Goal: Task Accomplishment & Management: Use online tool/utility

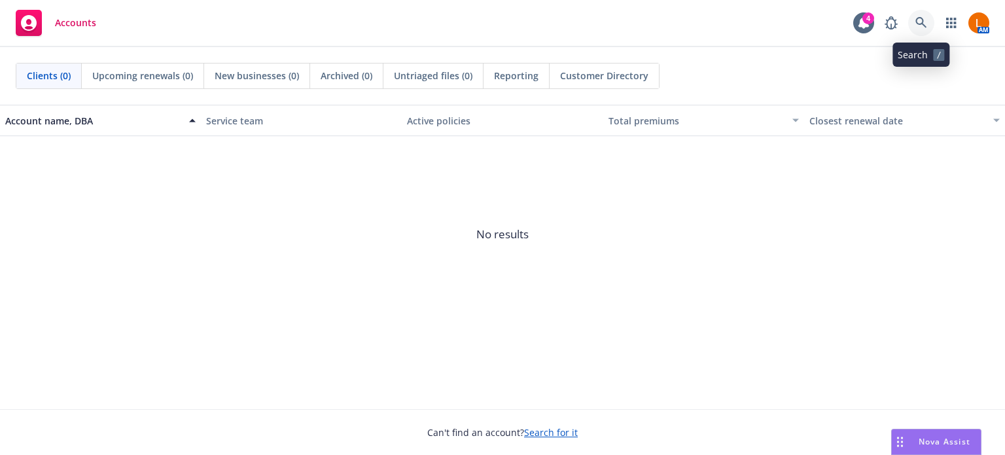
click at [922, 20] on icon at bounding box center [920, 22] width 11 height 11
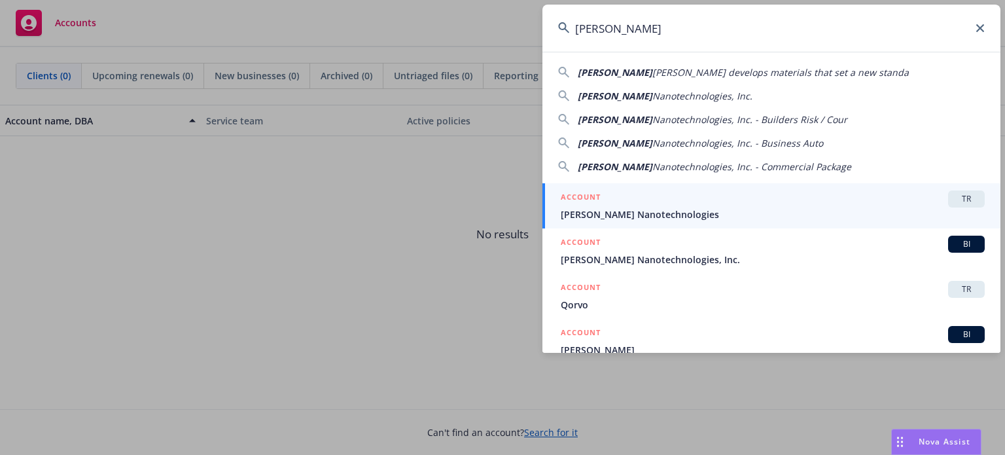
type input "Sila"
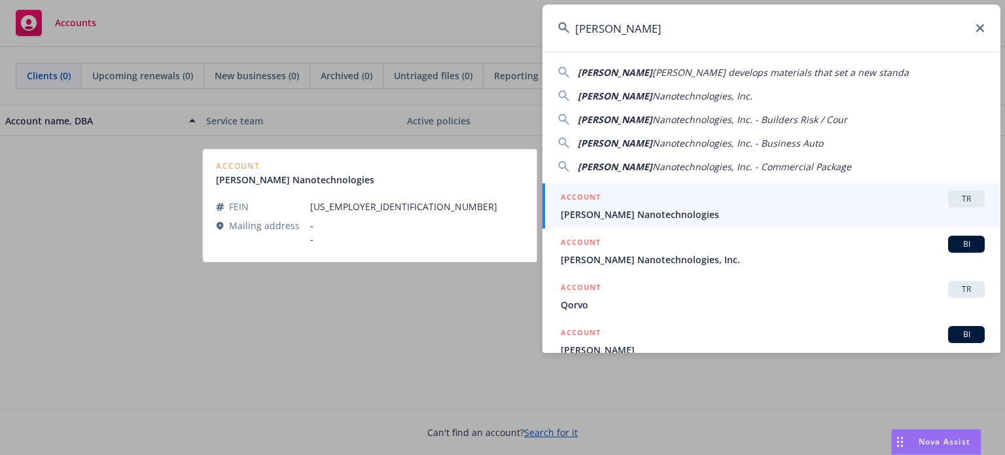
click at [649, 198] on div "ACCOUNT TR" at bounding box center [773, 198] width 424 height 17
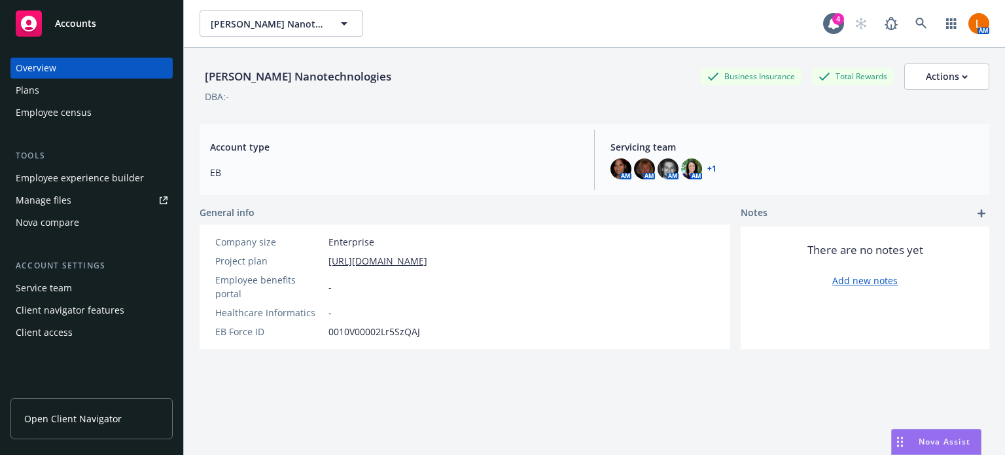
click at [60, 419] on span "Open Client Navigator" at bounding box center [72, 419] width 97 height 14
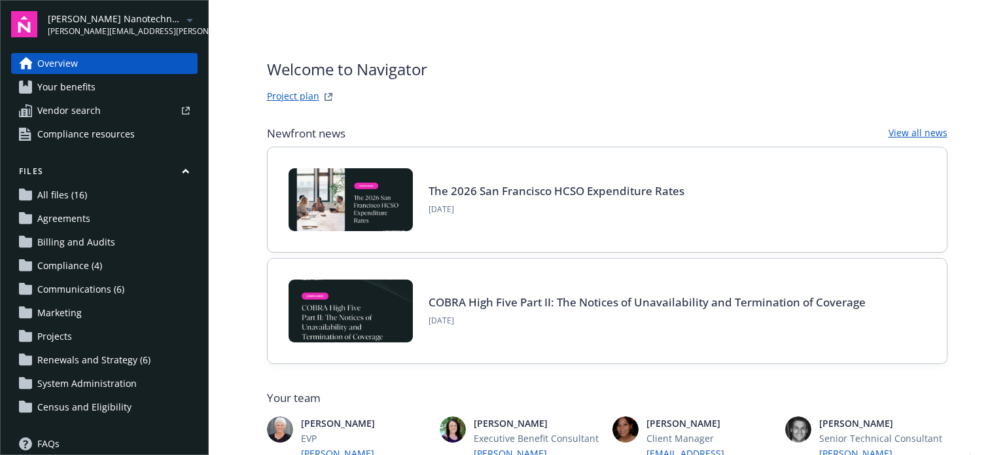
click at [44, 112] on span "Vendor search" at bounding box center [68, 110] width 63 height 21
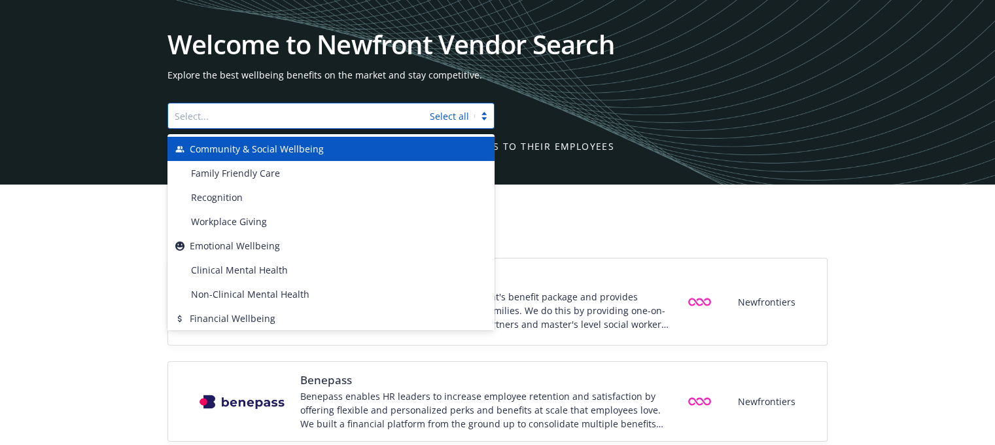
drag, startPoint x: 183, startPoint y: 113, endPoint x: 189, endPoint y: 117, distance: 7.6
click at [184, 114] on div at bounding box center [299, 116] width 249 height 16
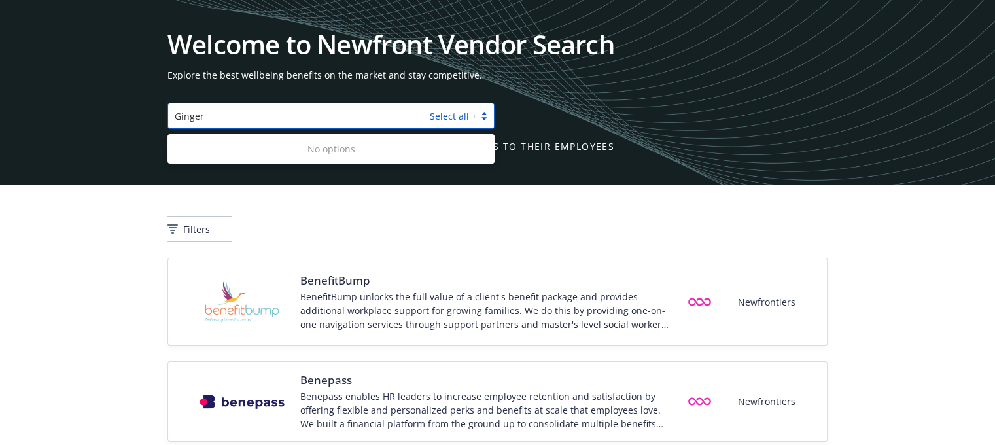
type input "Ginger"
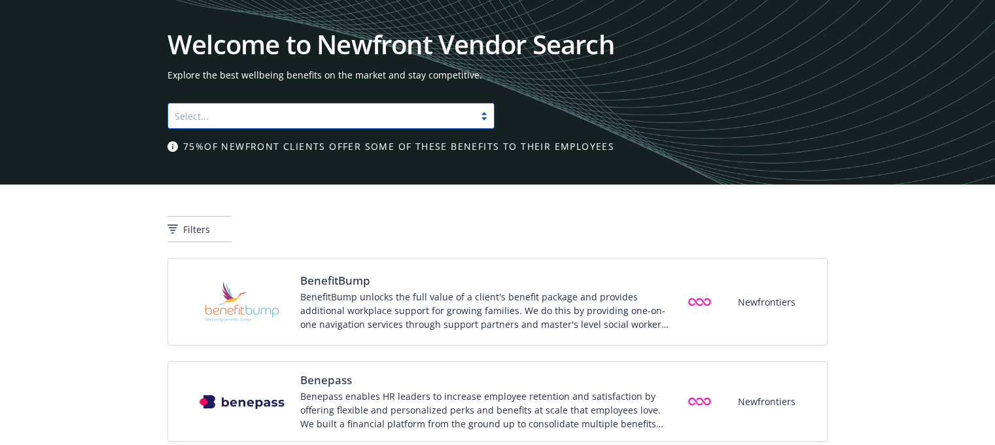
drag, startPoint x: 249, startPoint y: 118, endPoint x: 147, endPoint y: 130, distance: 102.7
click at [147, 130] on div "Welcome to Newfront Vendor Search Explore the best wellbeing benefits on the ma…" at bounding box center [497, 92] width 995 height 184
click at [488, 119] on div at bounding box center [484, 116] width 20 height 10
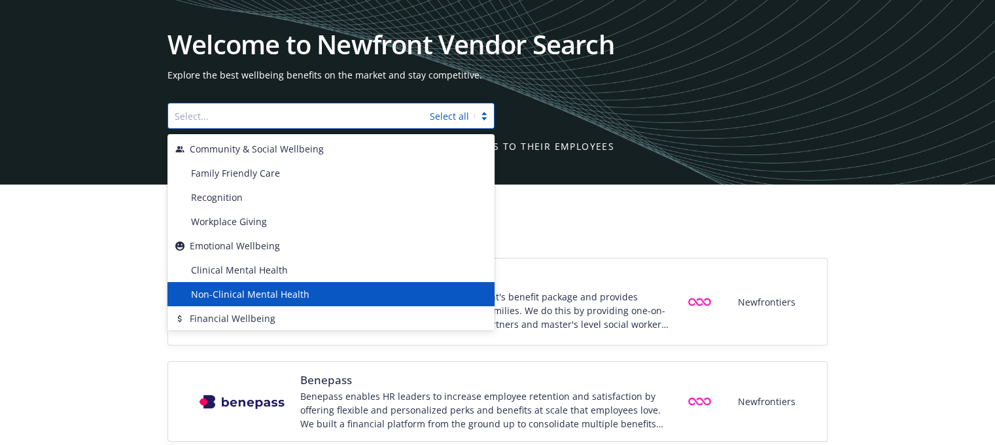
click at [347, 293] on div "Non-Clinical Mental Health" at bounding box center [336, 294] width 301 height 14
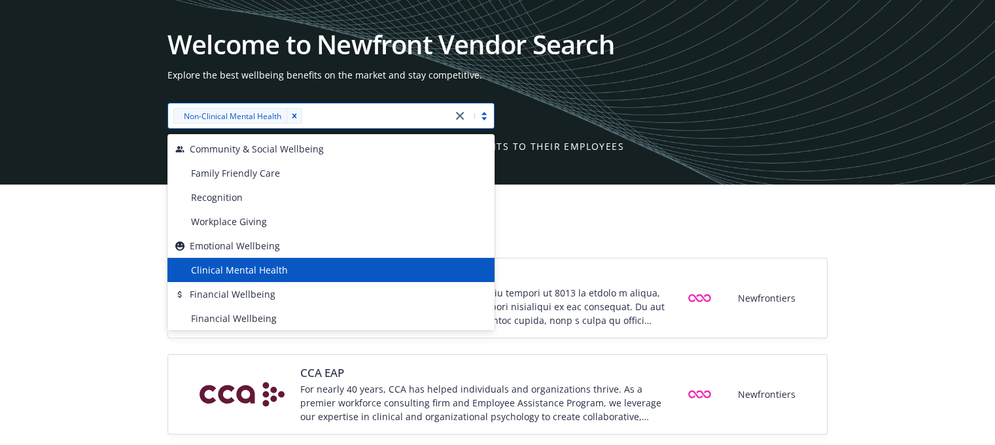
click at [733, 226] on div "Filters" at bounding box center [497, 229] width 660 height 26
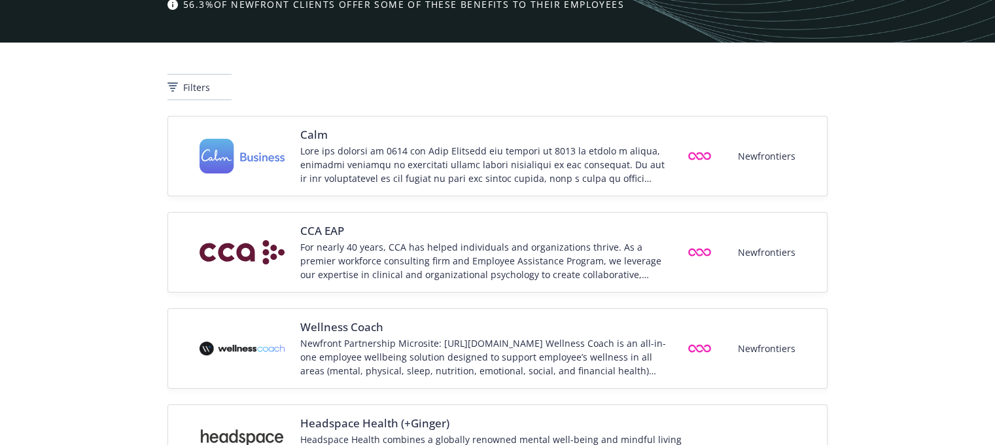
scroll to position [212, 0]
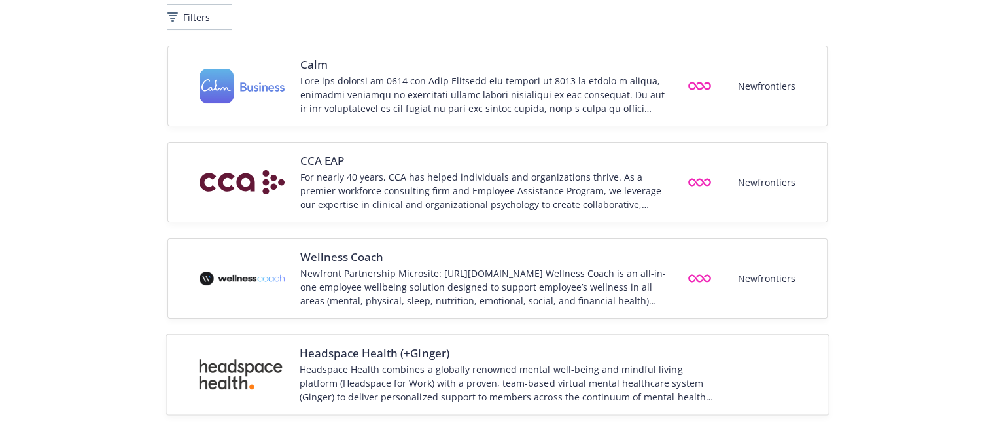
click at [328, 374] on div "Headspace Health combines a globally renowned mental well-being and mindful liv…" at bounding box center [507, 382] width 416 height 41
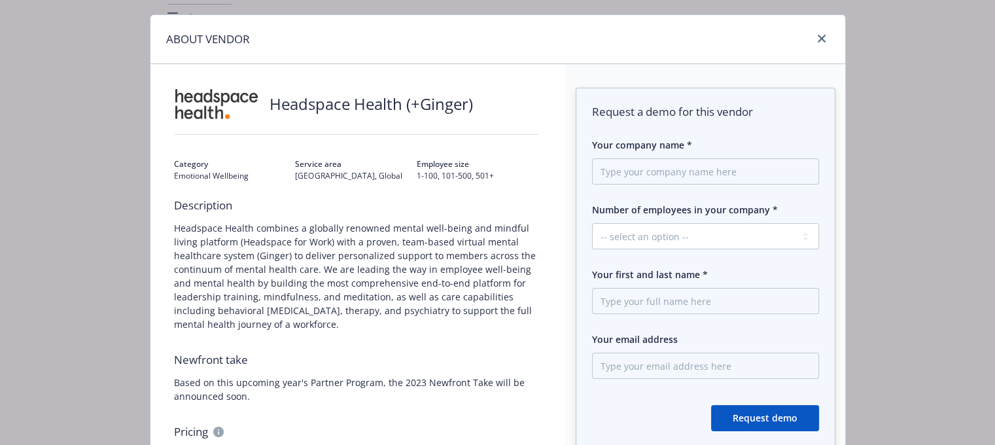
scroll to position [0, 0]
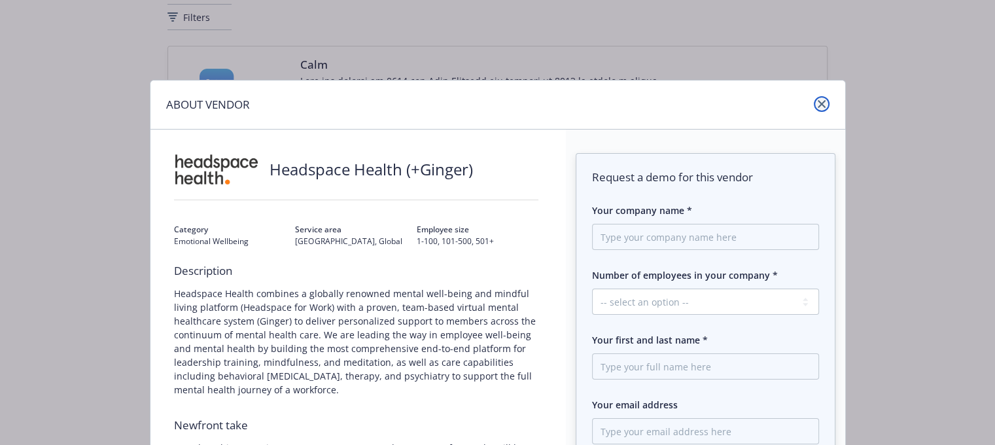
click at [818, 101] on icon "close" at bounding box center [822, 104] width 8 height 8
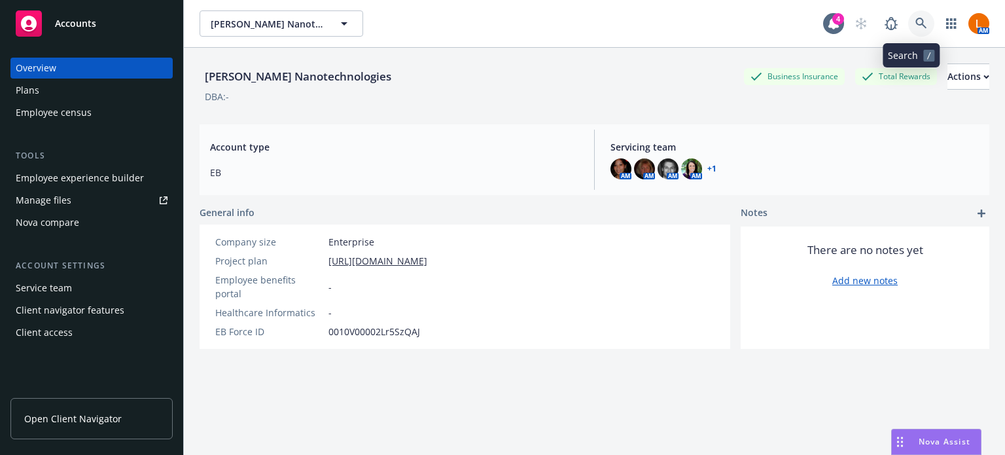
click at [915, 20] on icon at bounding box center [921, 24] width 12 height 12
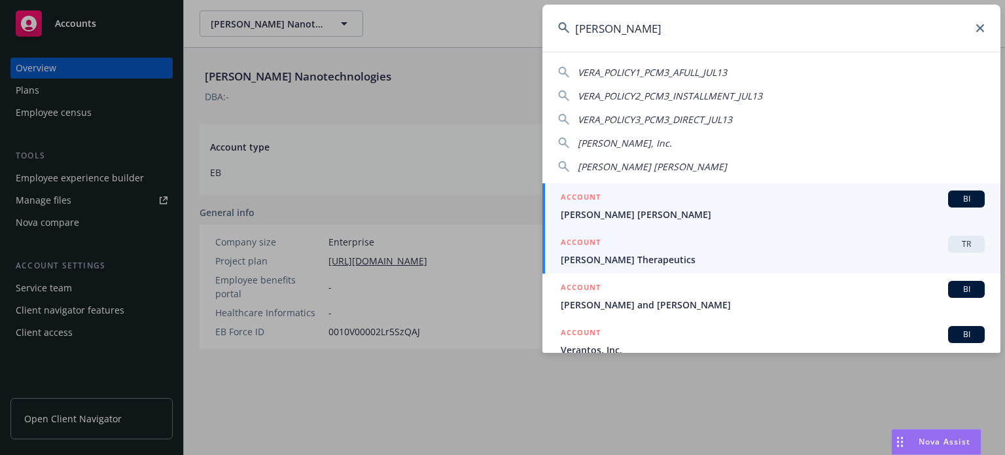
type input "vera"
click at [695, 249] on div "ACCOUNT TR" at bounding box center [773, 244] width 424 height 17
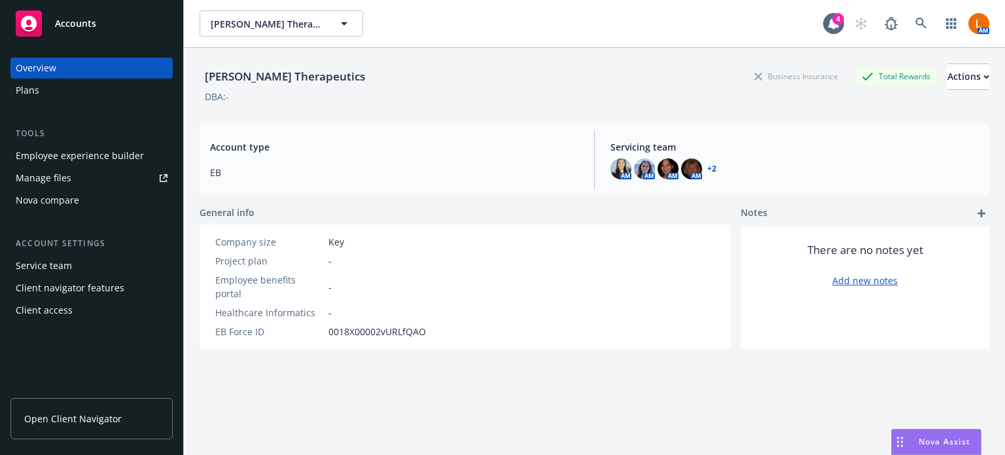
click at [57, 420] on span "Open Client Navigator" at bounding box center [72, 419] width 97 height 14
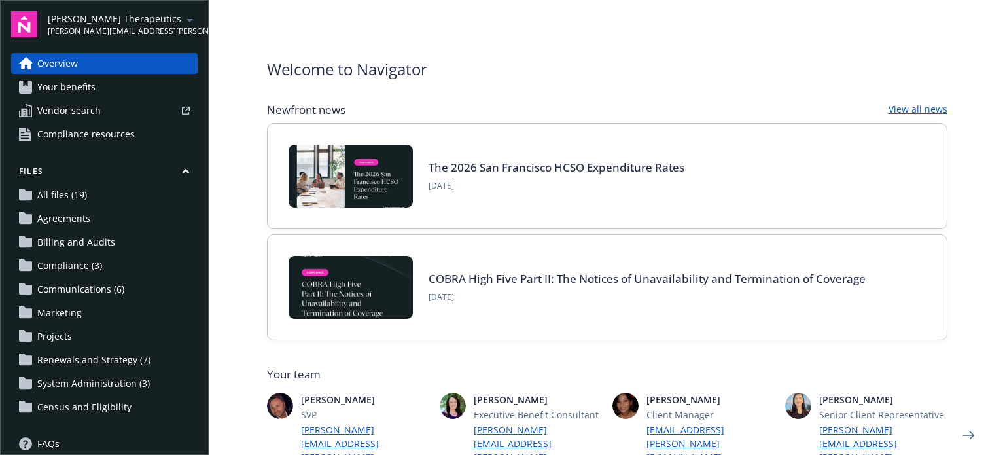
click at [53, 112] on span "Vendor search" at bounding box center [68, 110] width 63 height 21
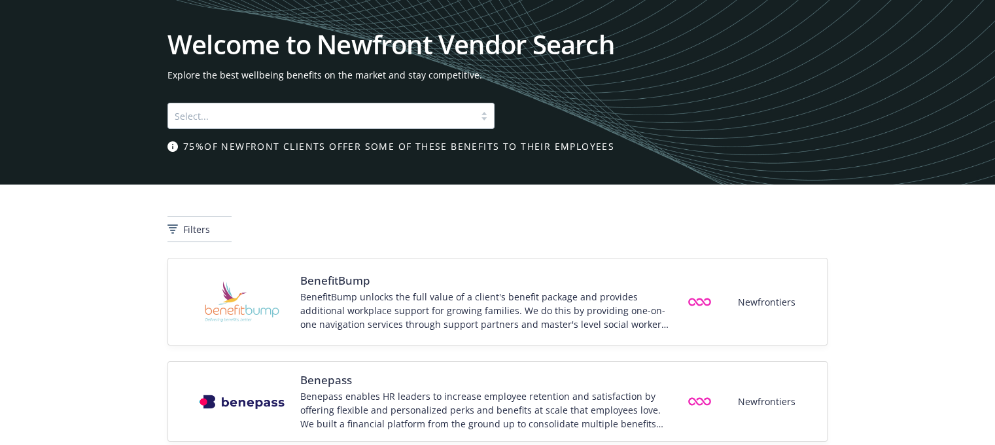
click at [486, 120] on div at bounding box center [484, 116] width 20 height 10
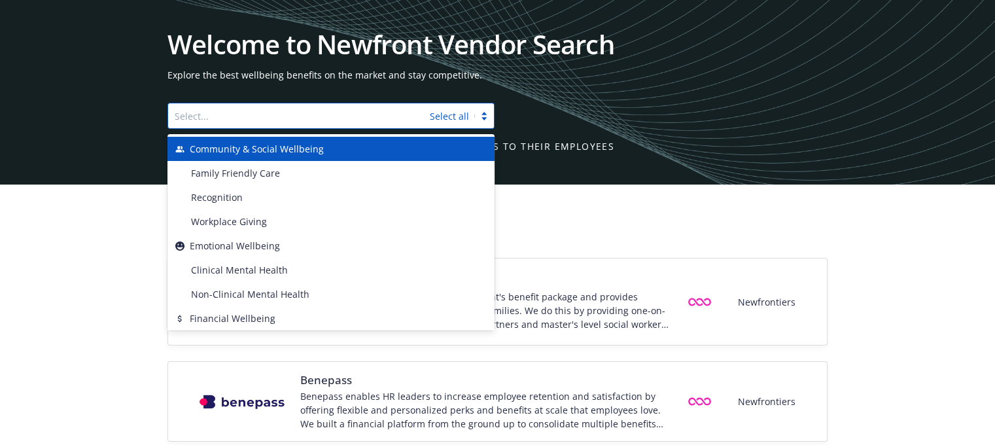
click at [485, 120] on div at bounding box center [484, 116] width 20 height 14
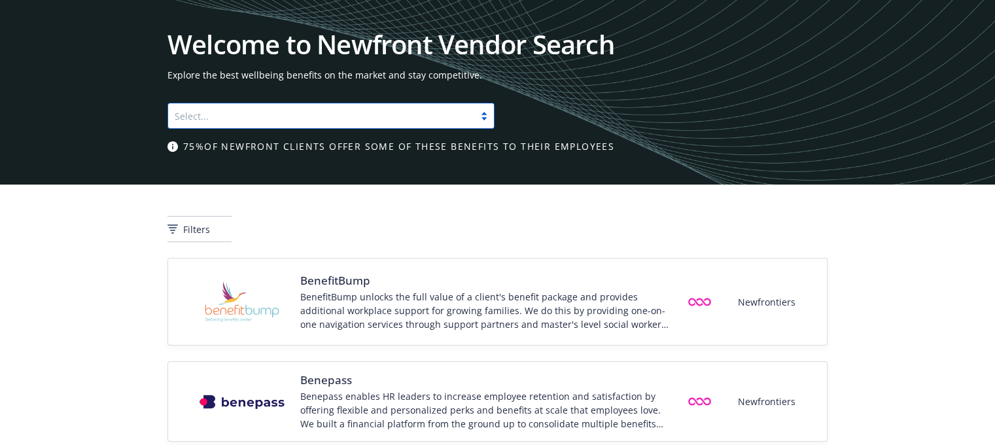
click at [484, 120] on div at bounding box center [484, 116] width 20 height 10
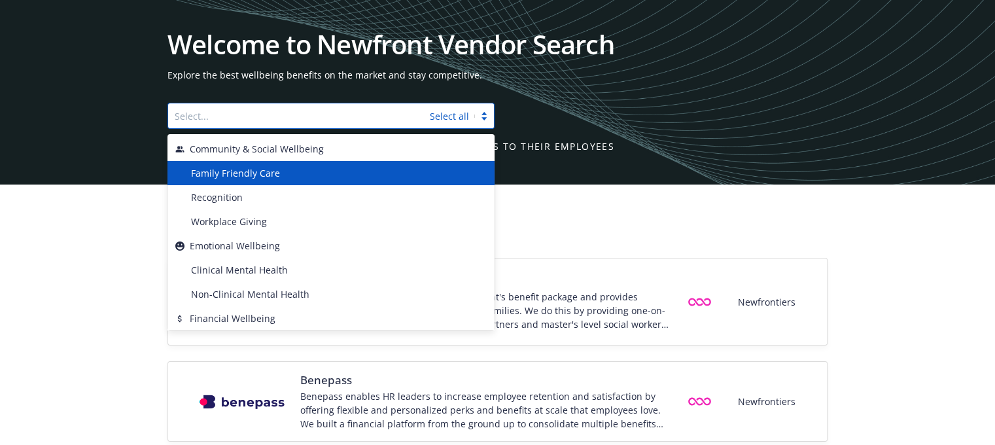
click at [280, 170] on div "Family Friendly Care" at bounding box center [336, 173] width 301 height 14
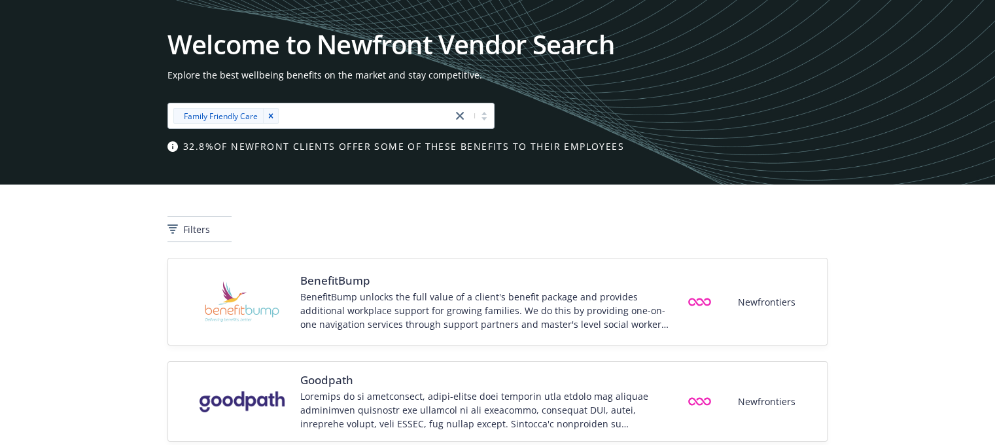
click at [746, 214] on div "Filters" at bounding box center [497, 220] width 995 height 73
click at [463, 114] on icon "close" at bounding box center [460, 116] width 8 height 8
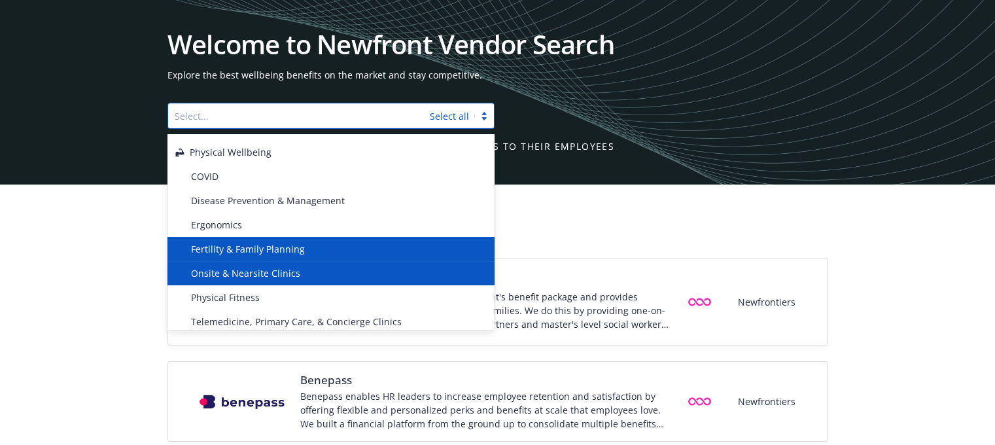
scroll to position [327, 0]
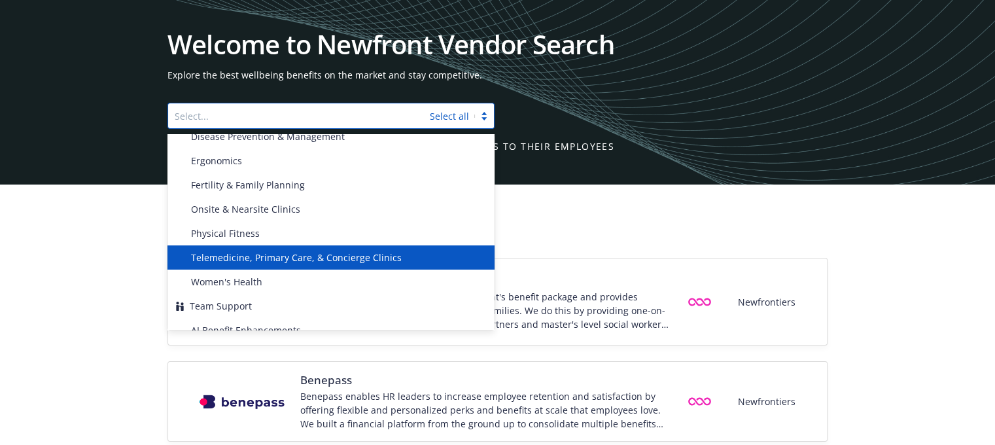
click at [306, 260] on span "Telemedicine, Primary Care, & Concierge Clinics" at bounding box center [296, 258] width 211 height 14
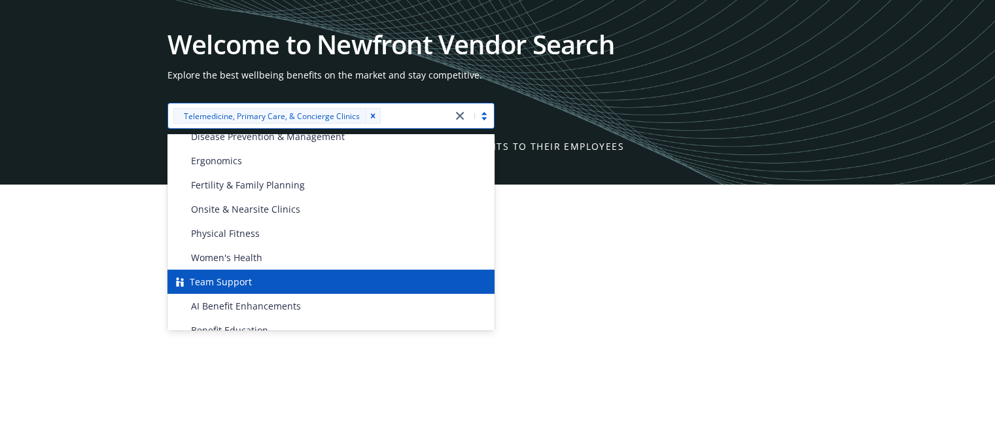
click at [777, 236] on div "Filters" at bounding box center [497, 229] width 660 height 26
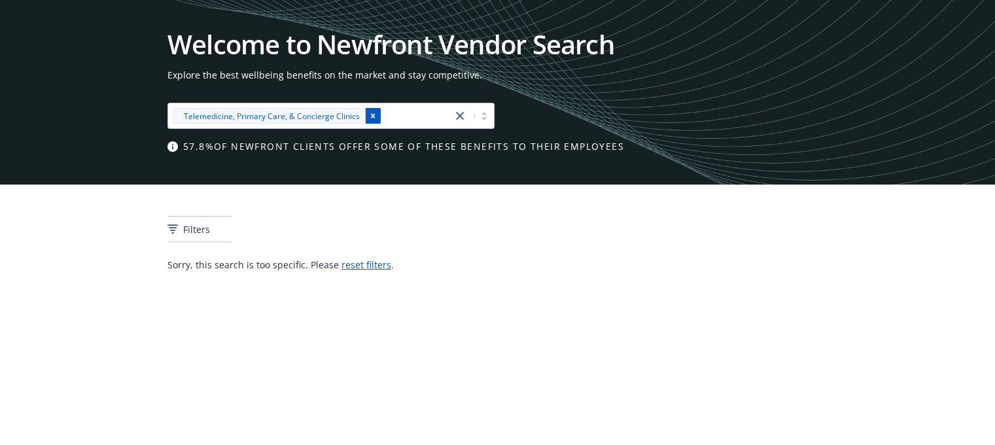
click at [369, 114] on icon "Remove [object Object]" at bounding box center [372, 115] width 9 height 9
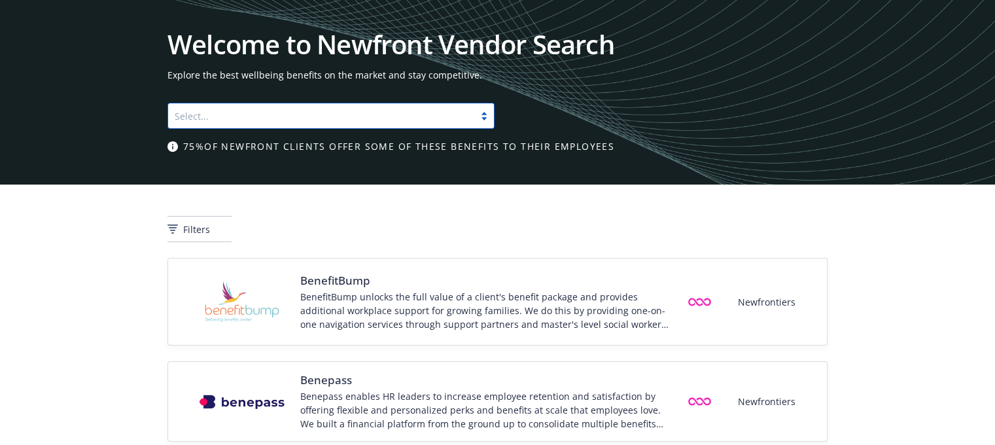
click at [487, 120] on div at bounding box center [484, 116] width 20 height 10
click at [488, 118] on div at bounding box center [484, 116] width 20 height 10
click at [488, 117] on div at bounding box center [484, 116] width 20 height 10
click at [487, 118] on div at bounding box center [484, 116] width 20 height 10
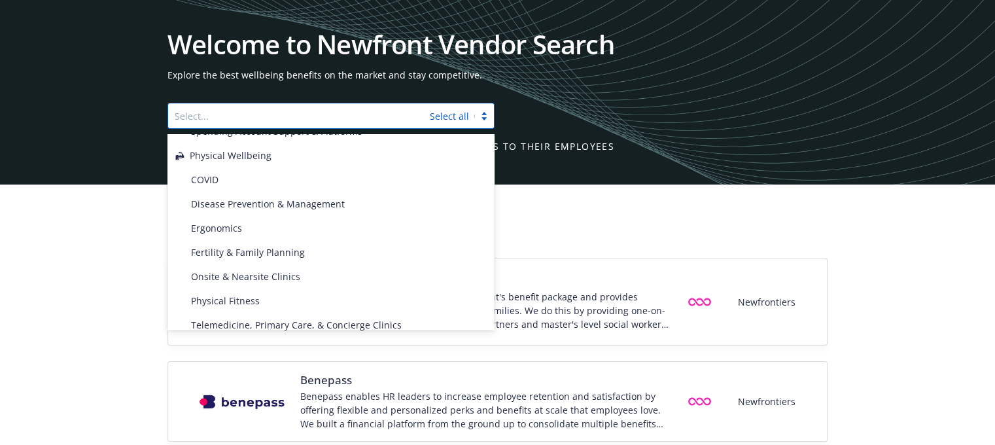
scroll to position [262, 0]
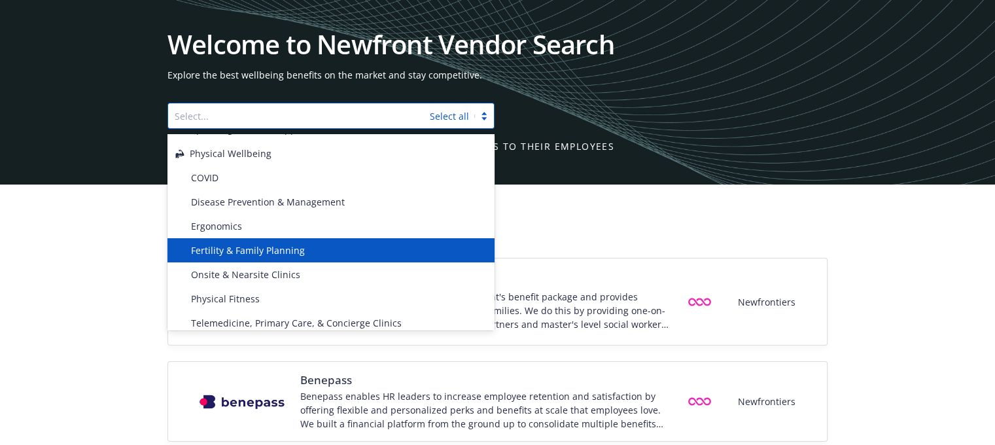
click at [345, 249] on div "Fertility & Family Planning" at bounding box center [336, 250] width 301 height 14
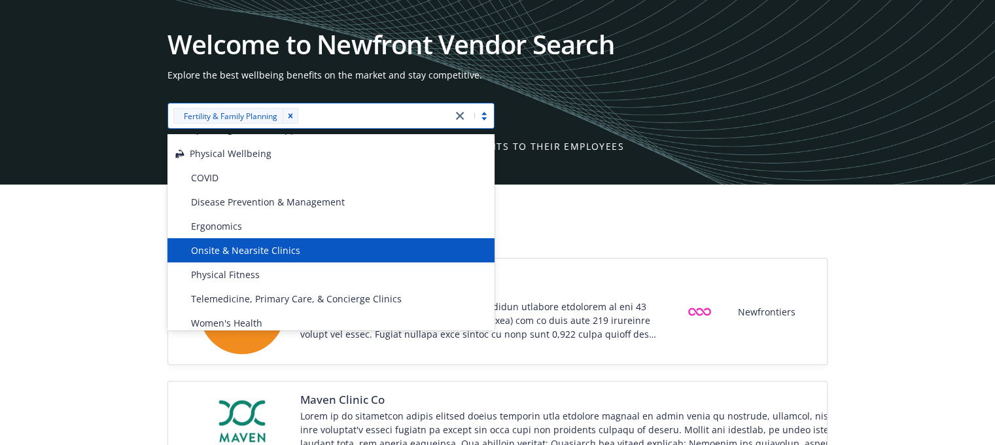
click at [777, 187] on div "Filters" at bounding box center [497, 220] width 995 height 73
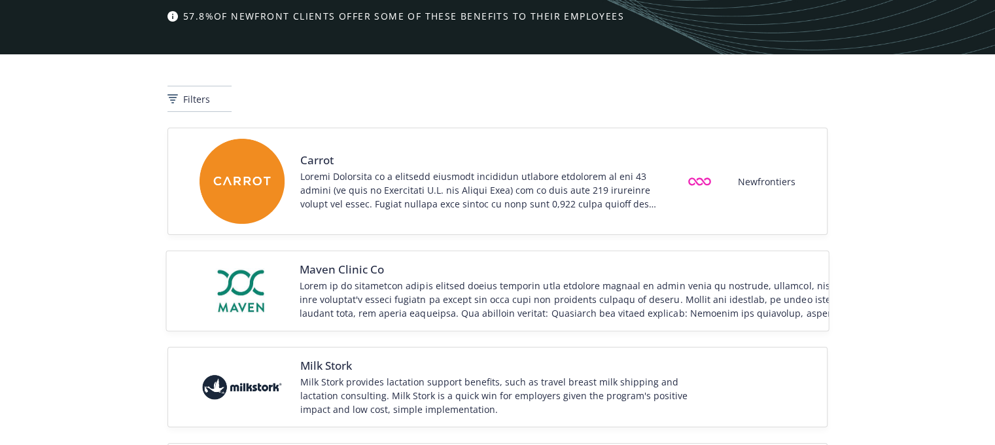
scroll to position [0, 0]
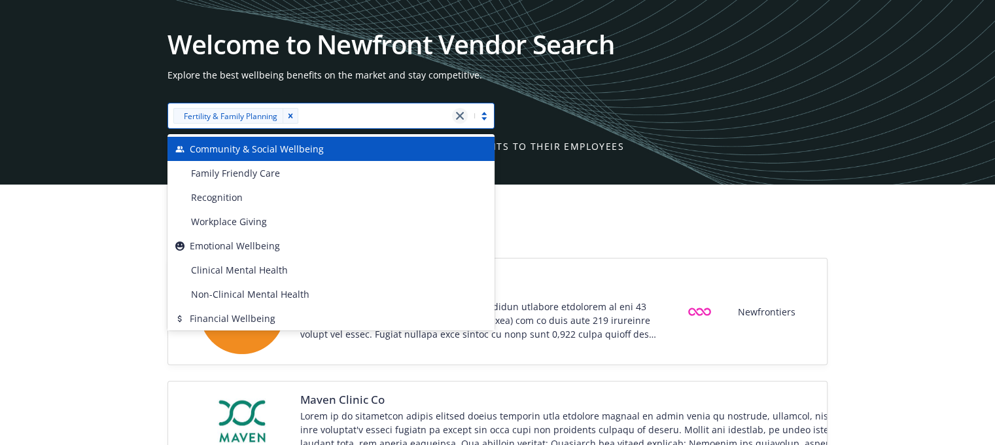
click at [464, 113] on link "close" at bounding box center [460, 116] width 16 height 16
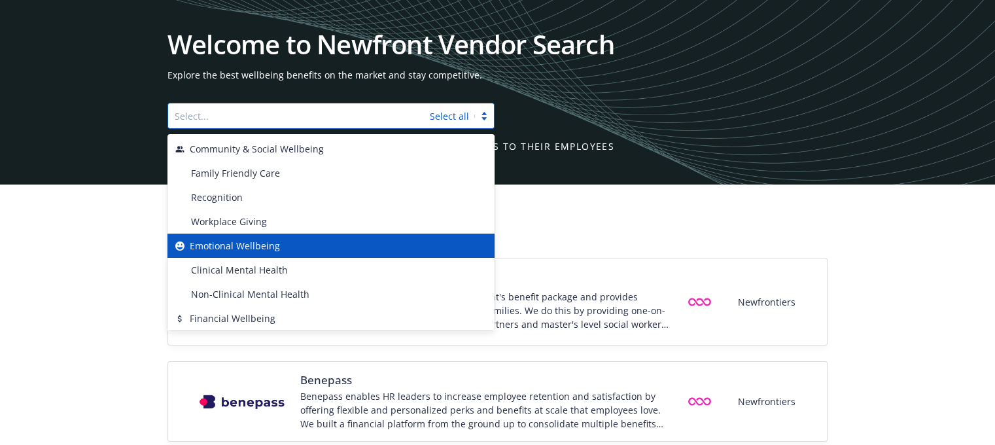
click at [425, 248] on div "Emotional Wellbeing" at bounding box center [330, 246] width 311 height 14
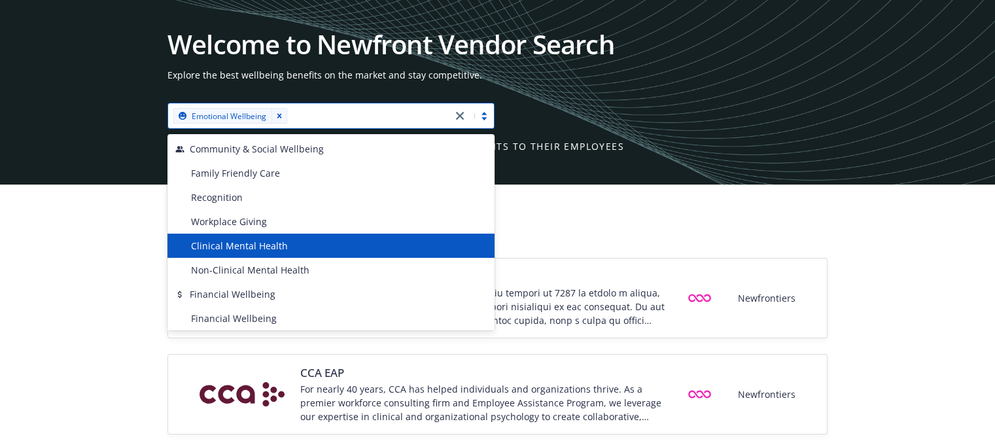
click at [760, 230] on div "Filters" at bounding box center [497, 229] width 660 height 26
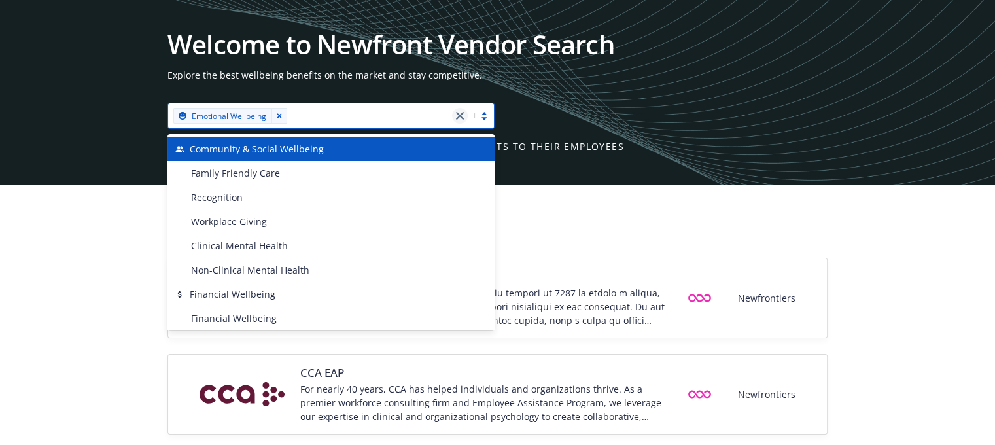
click at [459, 116] on icon "close" at bounding box center [460, 116] width 8 height 8
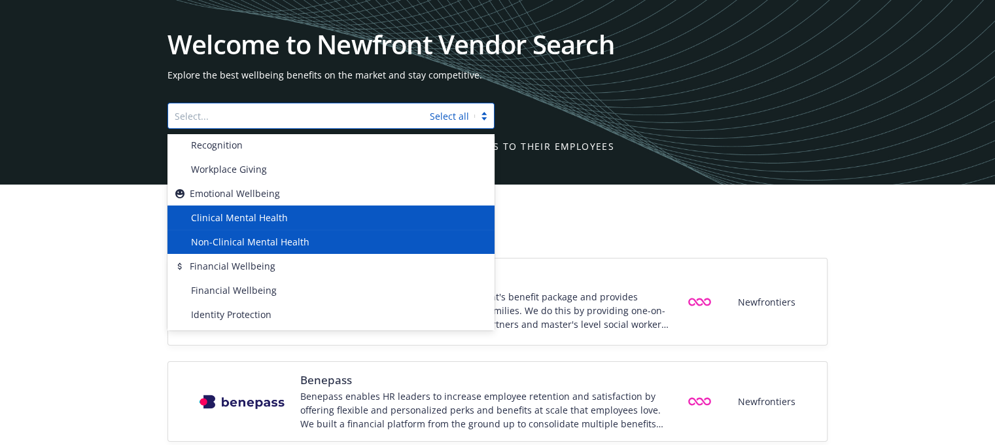
scroll to position [65, 0]
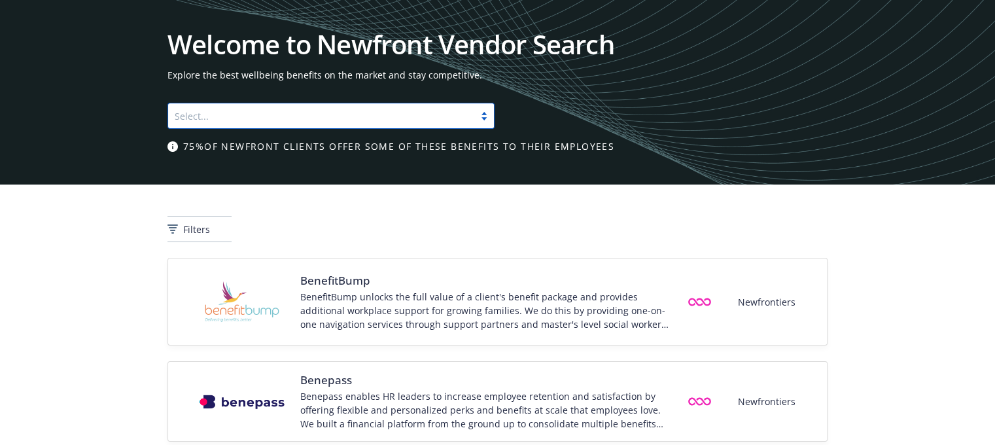
click at [483, 114] on div at bounding box center [484, 116] width 20 height 10
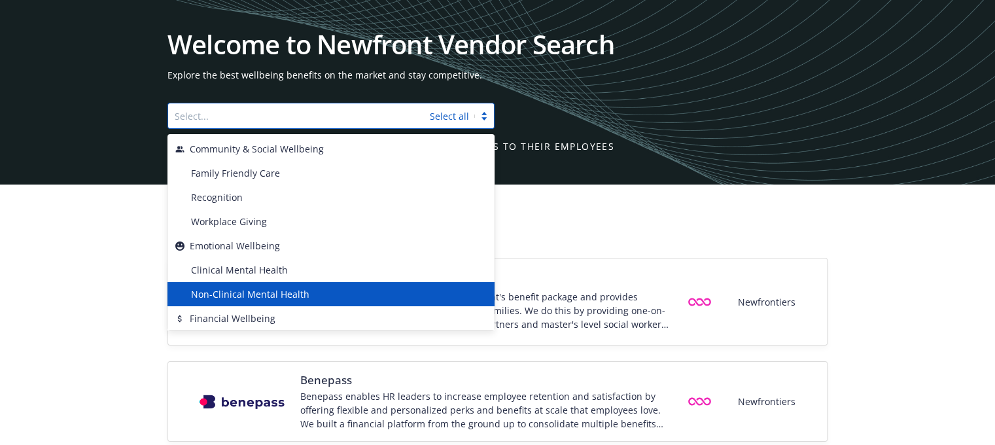
click at [287, 295] on span "Non-Clinical Mental Health" at bounding box center [250, 294] width 118 height 14
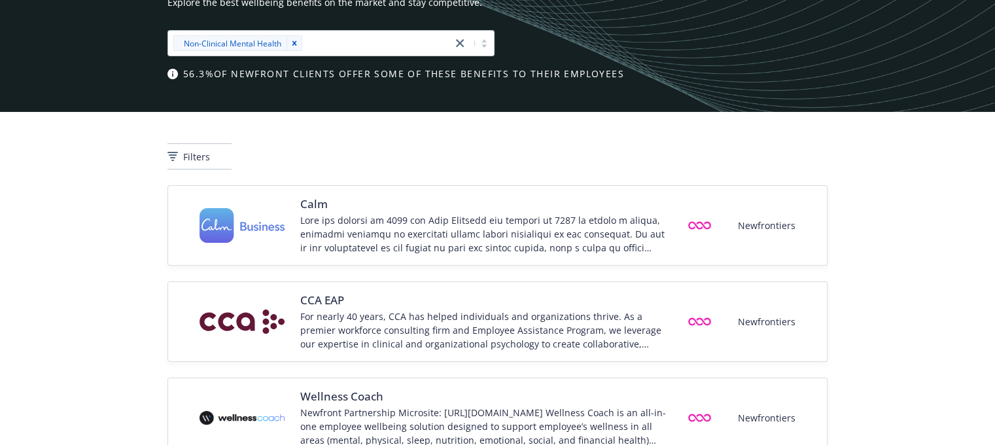
scroll to position [0, 0]
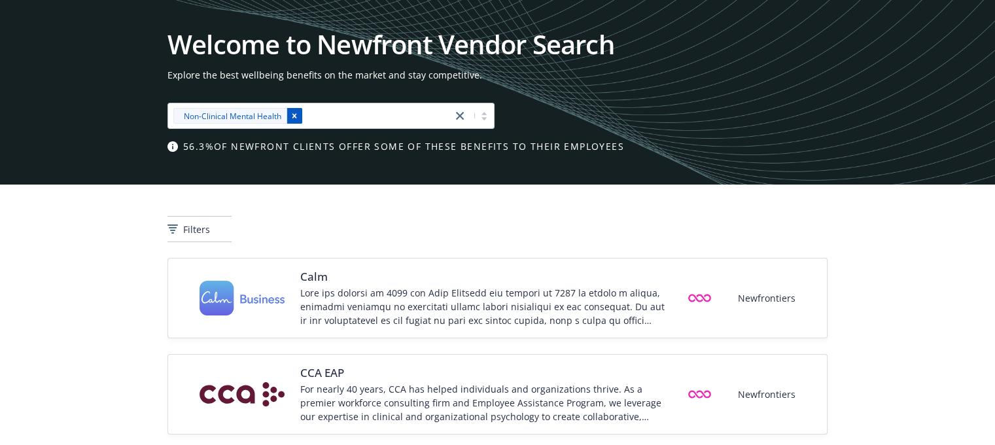
click at [295, 115] on icon "Remove [object Object]" at bounding box center [294, 115] width 5 height 5
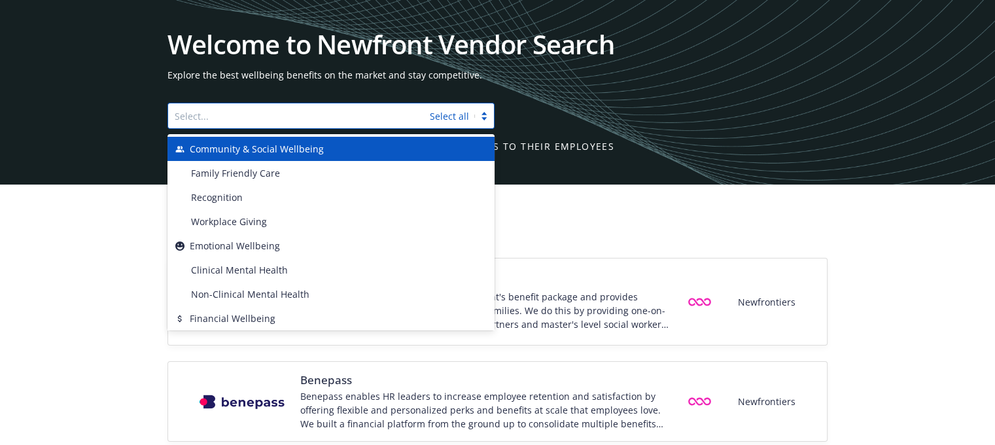
click at [476, 122] on div "Select... Select all" at bounding box center [330, 116] width 327 height 26
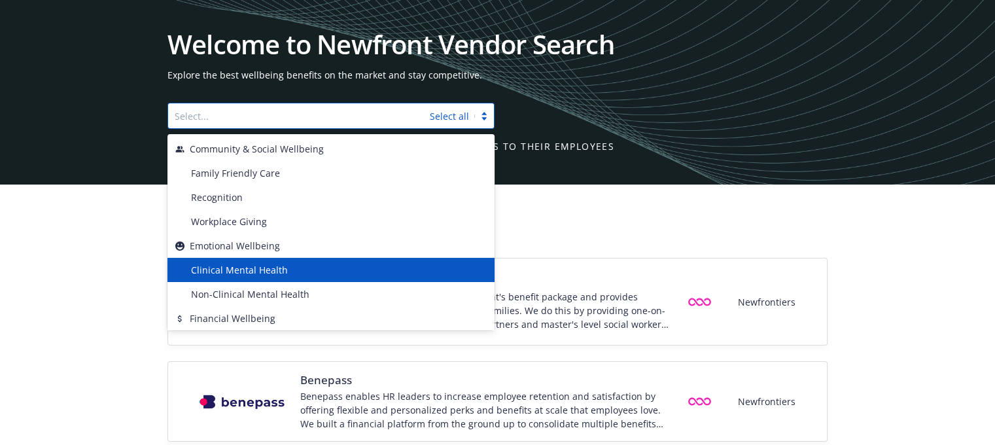
click at [339, 264] on div "Clinical Mental Health" at bounding box center [336, 270] width 301 height 14
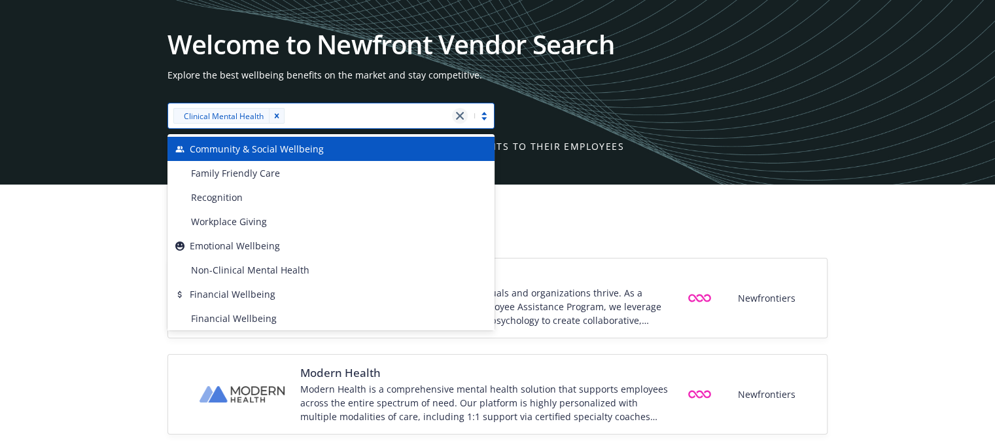
click at [458, 114] on icon "close" at bounding box center [460, 116] width 8 height 8
